Goal: Register for event/course

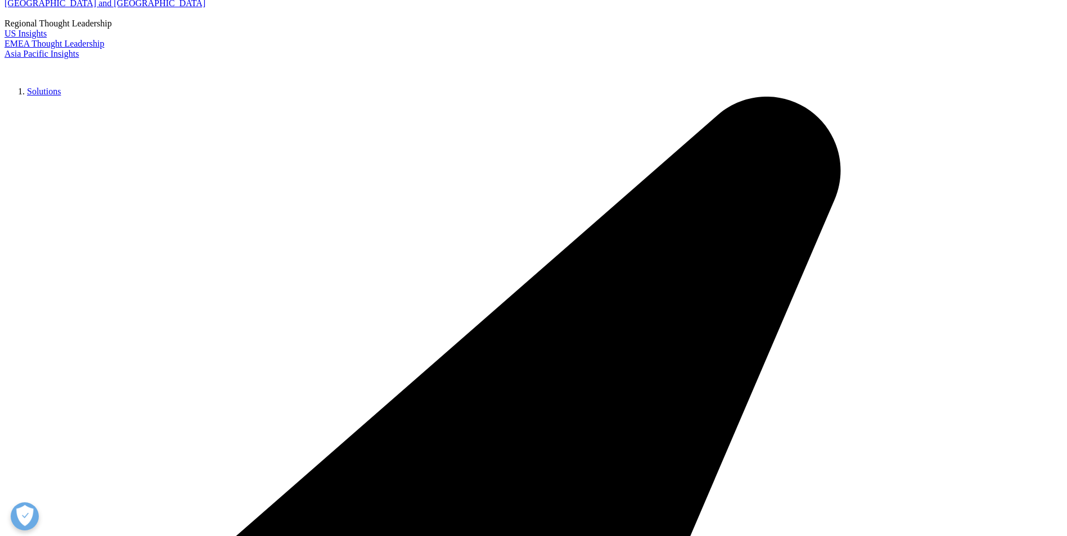
scroll to position [225, 0]
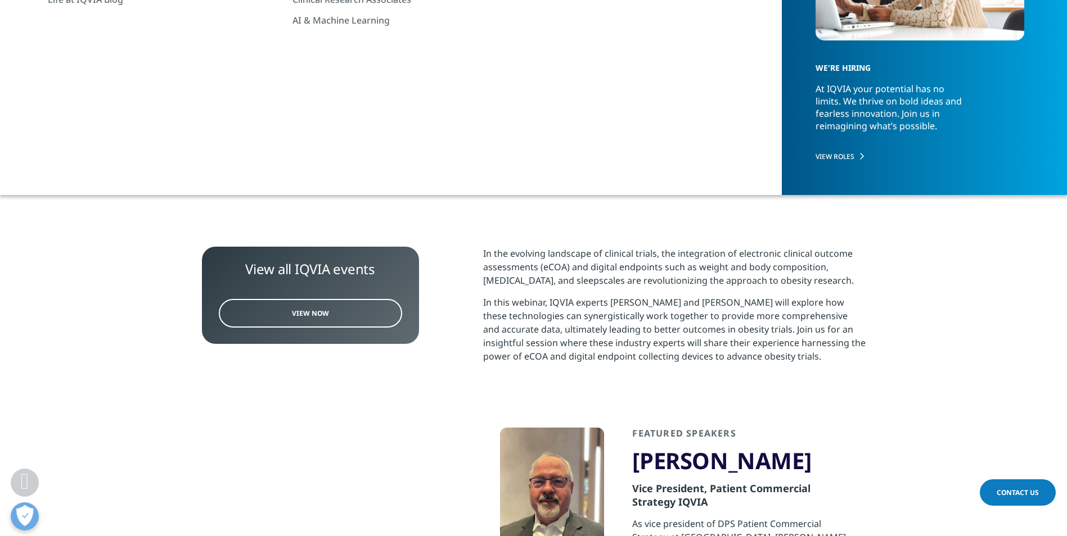
click at [343, 311] on link "View Now" at bounding box center [310, 313] width 183 height 29
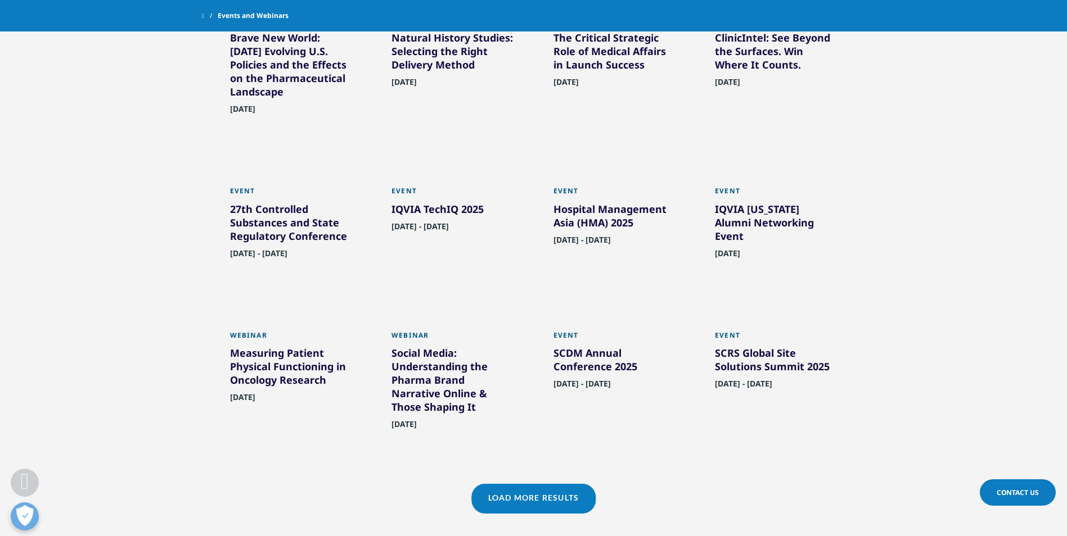
scroll to position [731, 0]
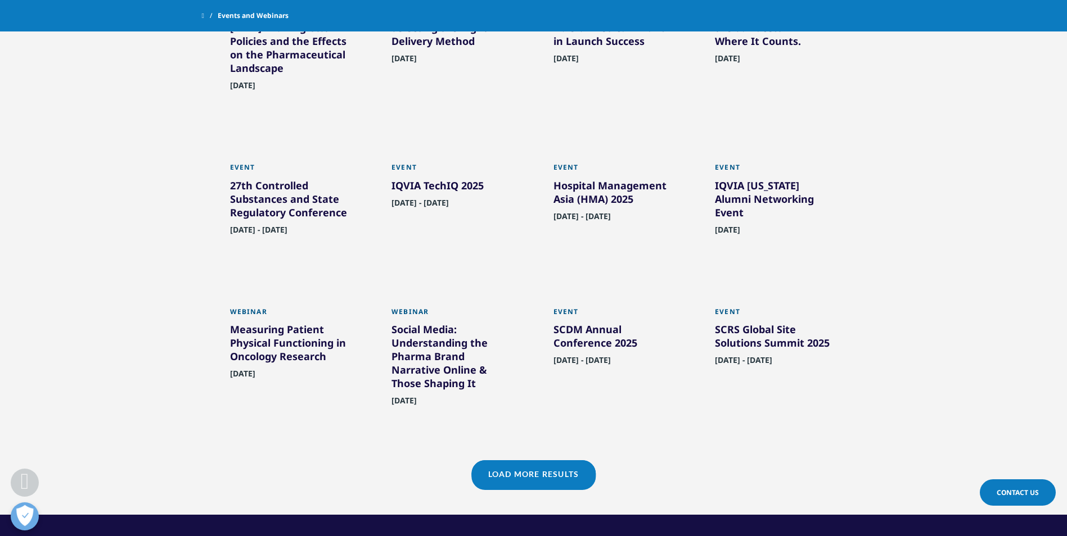
click at [550, 486] on link "Load More Results" at bounding box center [533, 474] width 124 height 28
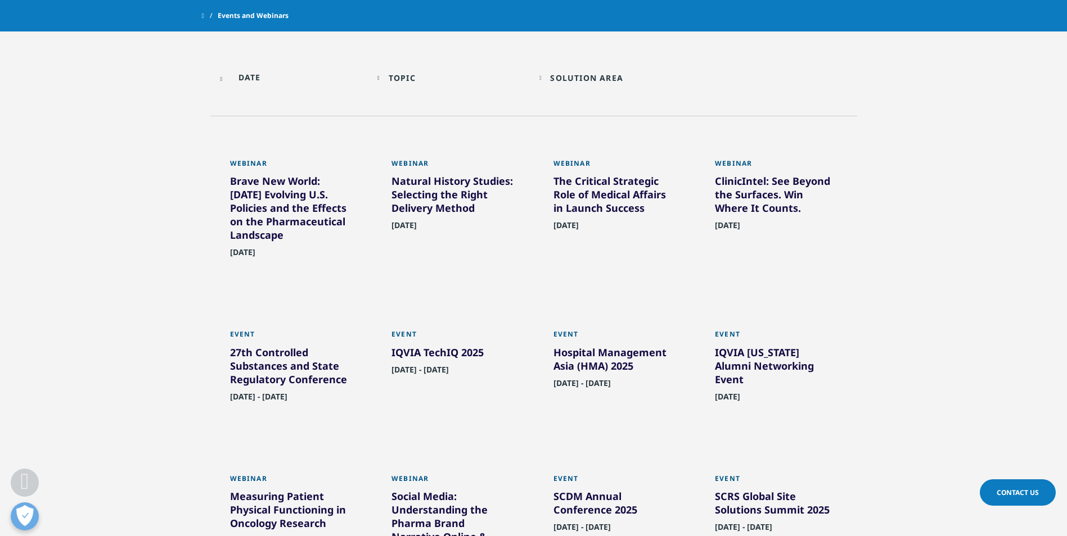
scroll to position [562, 0]
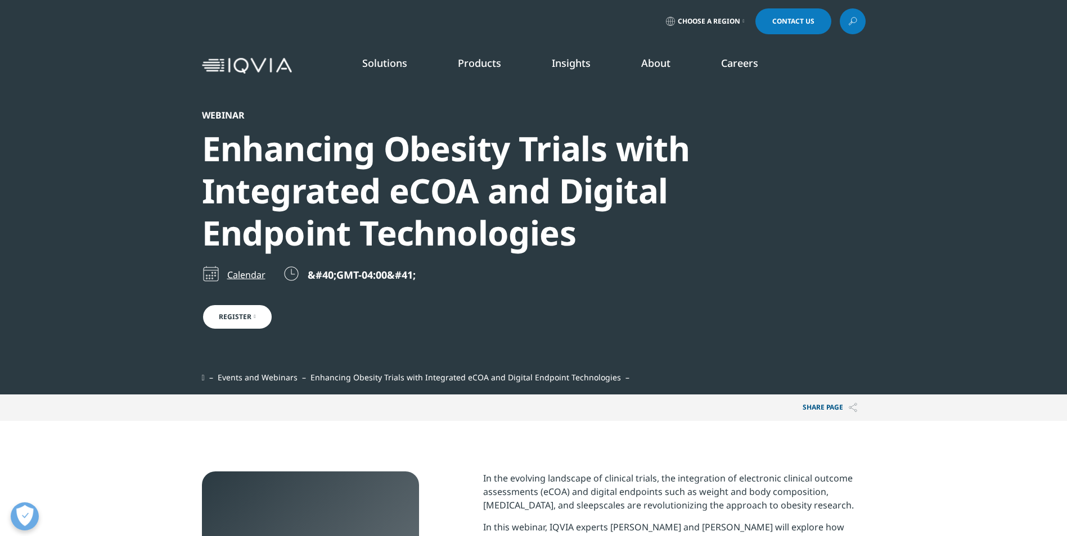
scroll to position [764, 663]
click at [238, 319] on link "Register" at bounding box center [237, 317] width 71 height 26
